Goal: Obtain resource: Download file/media

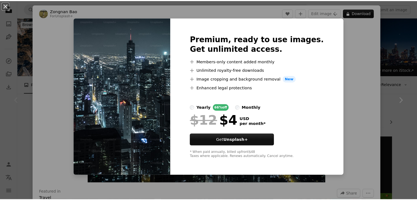
scroll to position [101, 0]
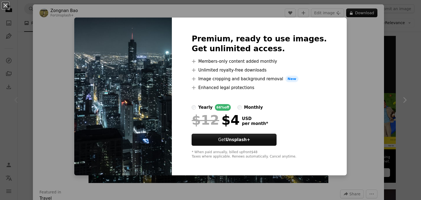
click at [344, 74] on div "An X shape Premium, ready to use images. Get unlimited access. A plus sign Memb…" at bounding box center [210, 100] width 421 height 200
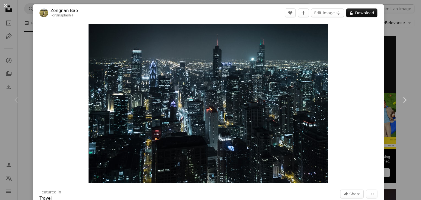
click at [387, 68] on div "An X shape Chevron left Chevron right Zongnan Bao For Unsplash+ A heart A plus …" at bounding box center [210, 100] width 421 height 200
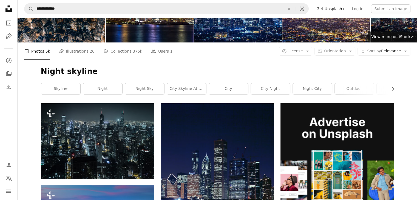
scroll to position [82, 0]
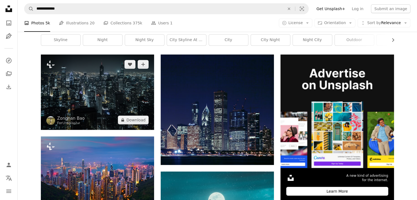
click at [69, 63] on img at bounding box center [97, 92] width 113 height 75
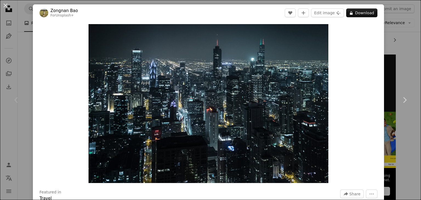
click at [398, 36] on div "An X shape Chevron left Chevron right Zongnan Bao For Unsplash+ A heart A plus …" at bounding box center [210, 100] width 421 height 200
